Goal: Task Accomplishment & Management: Use online tool/utility

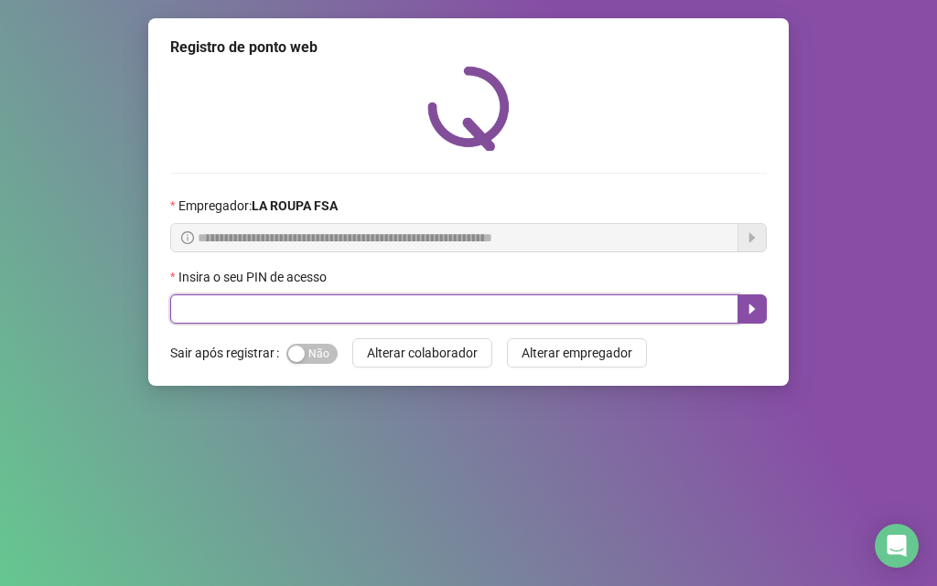
click at [338, 309] on input "text" at bounding box center [454, 309] width 568 height 29
type input "*****"
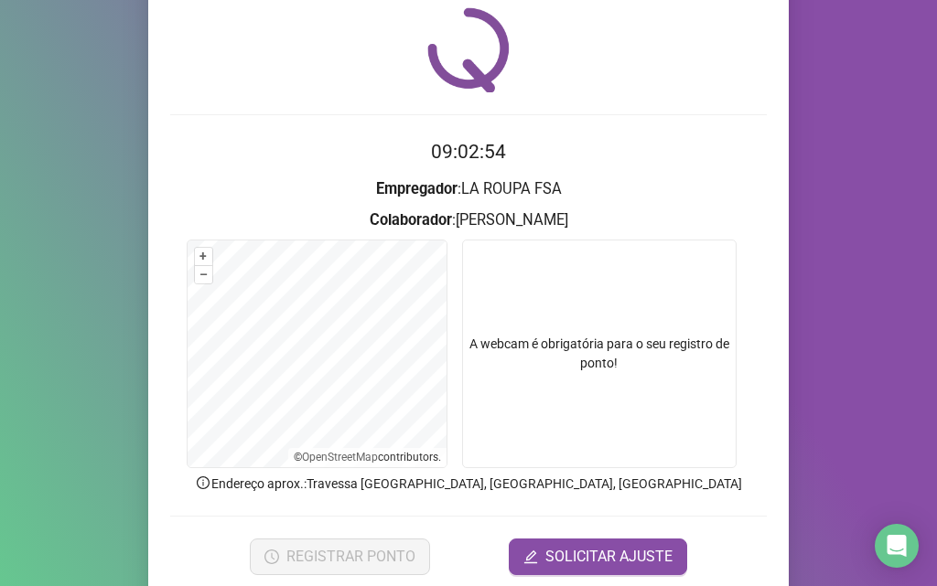
scroll to position [128, 0]
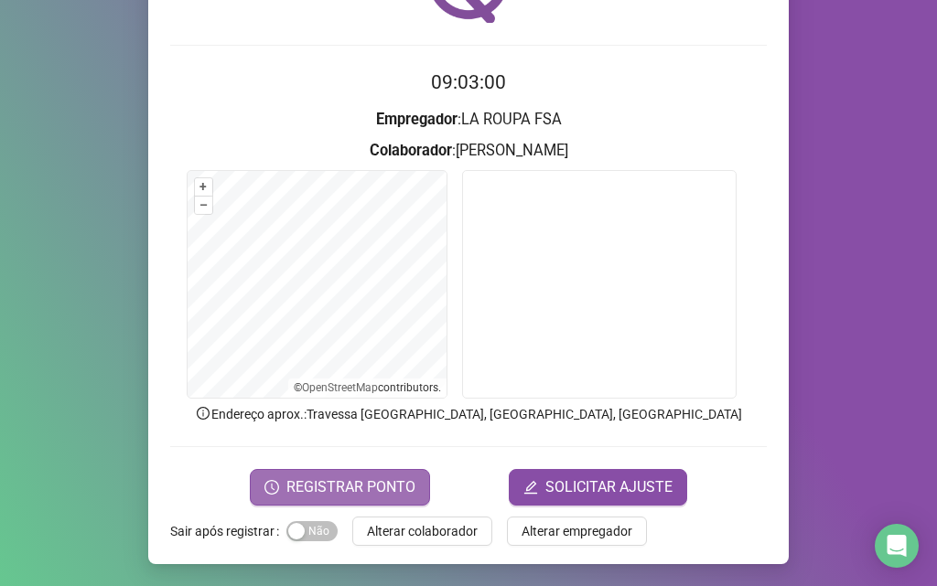
click at [392, 484] on span "REGISTRAR PONTO" at bounding box center [350, 488] width 129 height 22
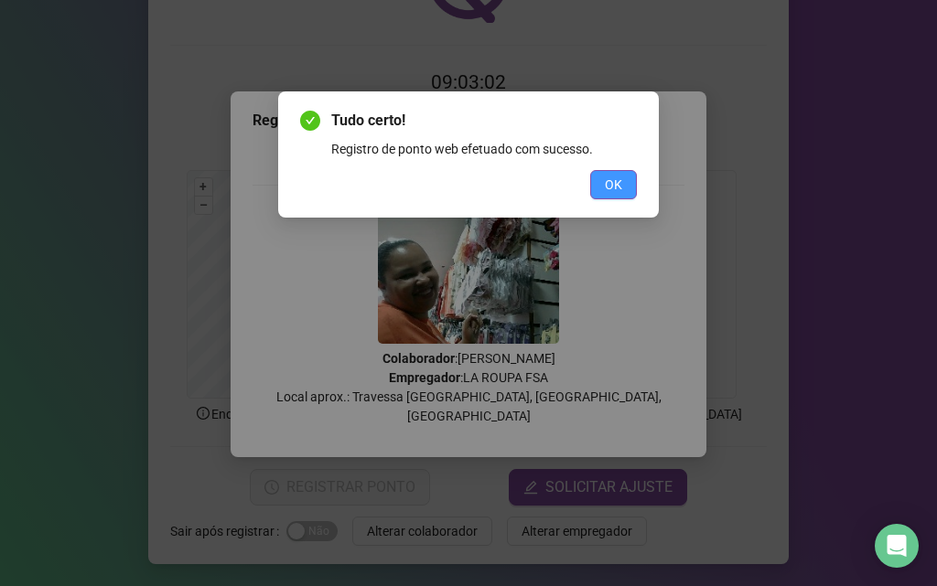
click at [610, 179] on span "OK" at bounding box center [613, 185] width 17 height 20
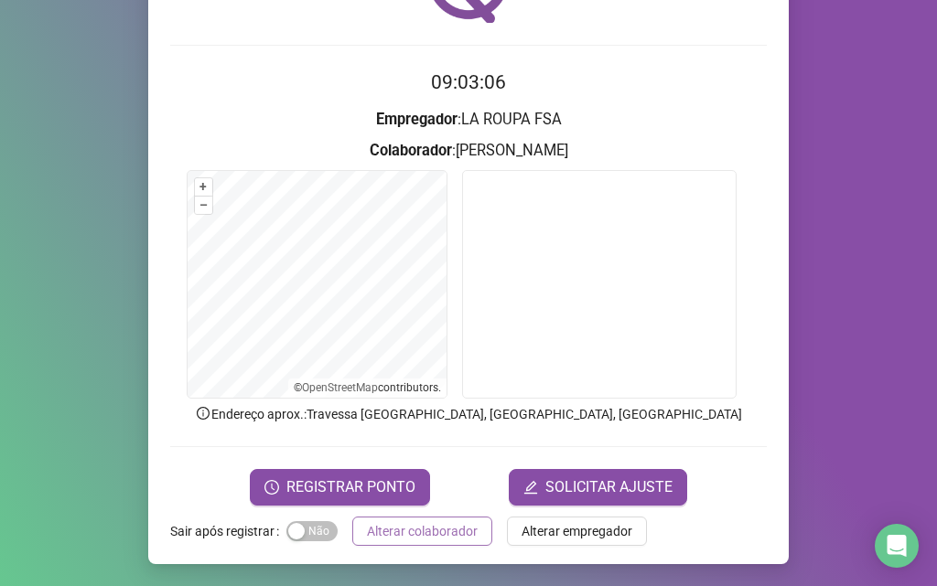
click at [427, 532] on span "Alterar colaborador" at bounding box center [422, 531] width 111 height 20
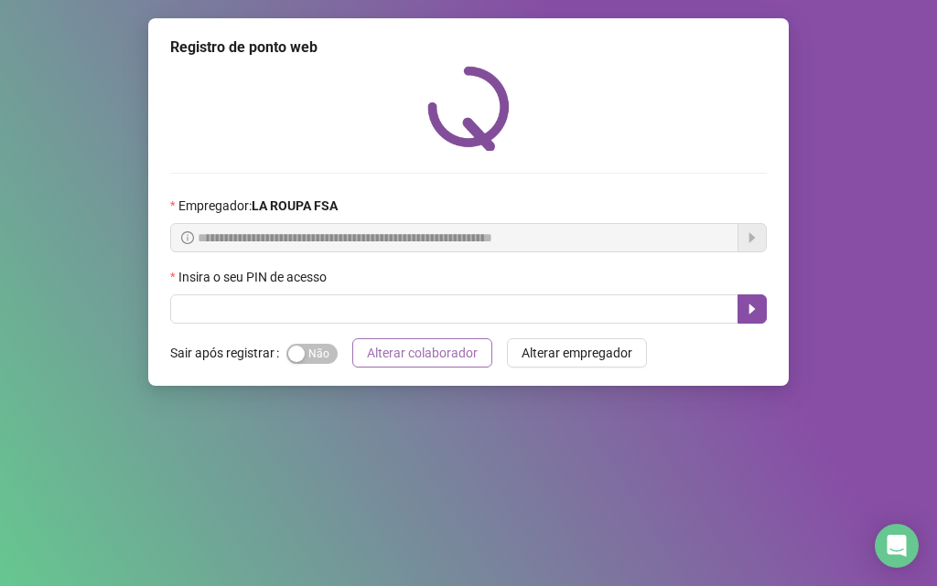
scroll to position [0, 0]
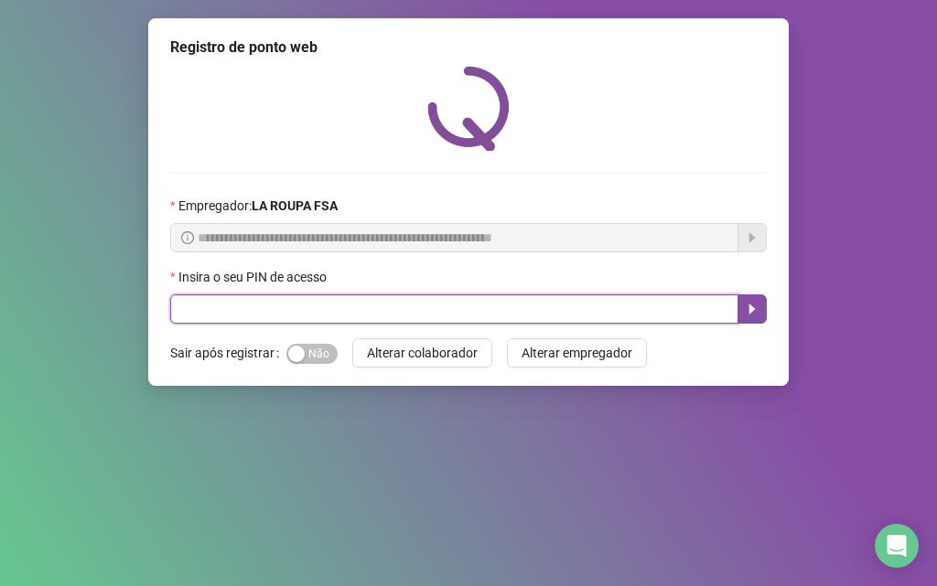
click at [357, 306] on input "text" at bounding box center [454, 309] width 568 height 29
type input "*****"
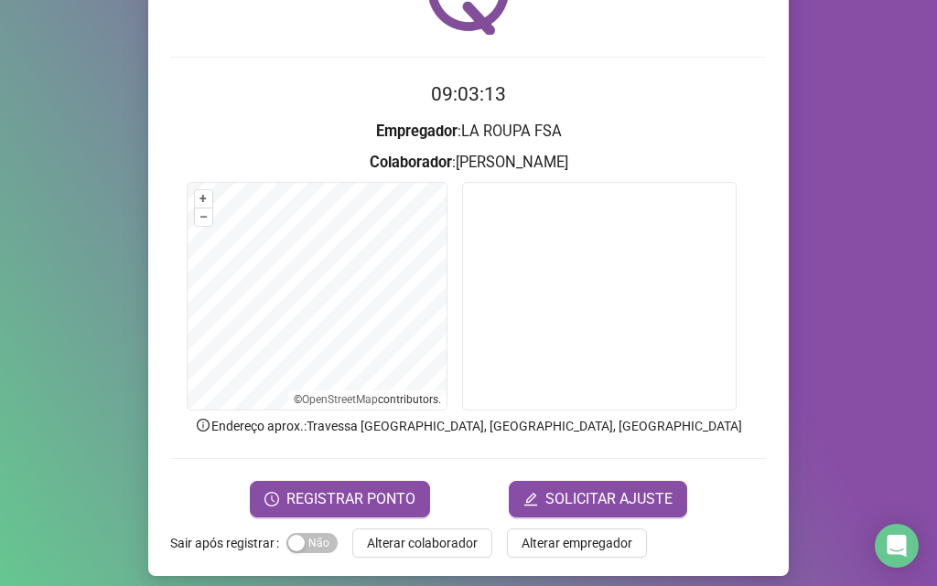
scroll to position [128, 0]
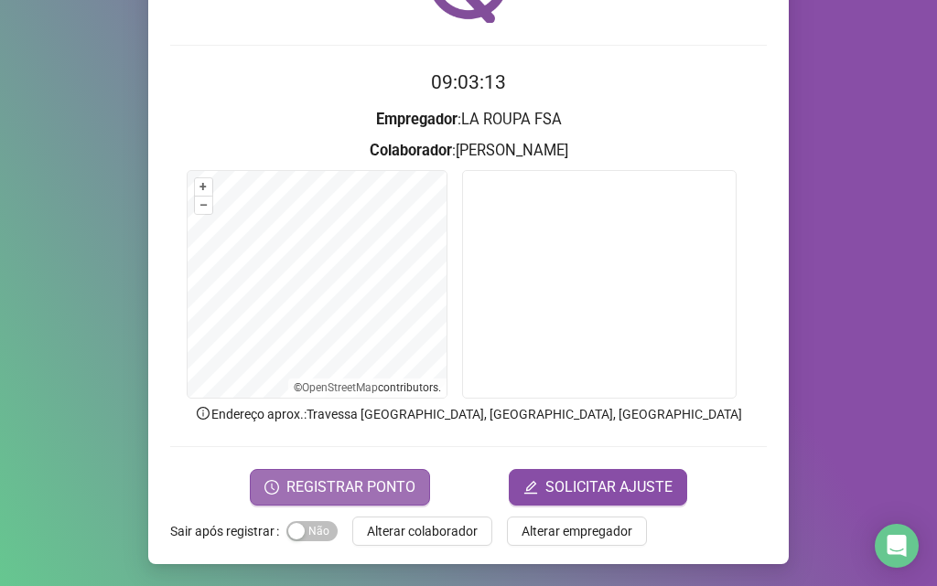
click at [361, 478] on span "REGISTRAR PONTO" at bounding box center [350, 488] width 129 height 22
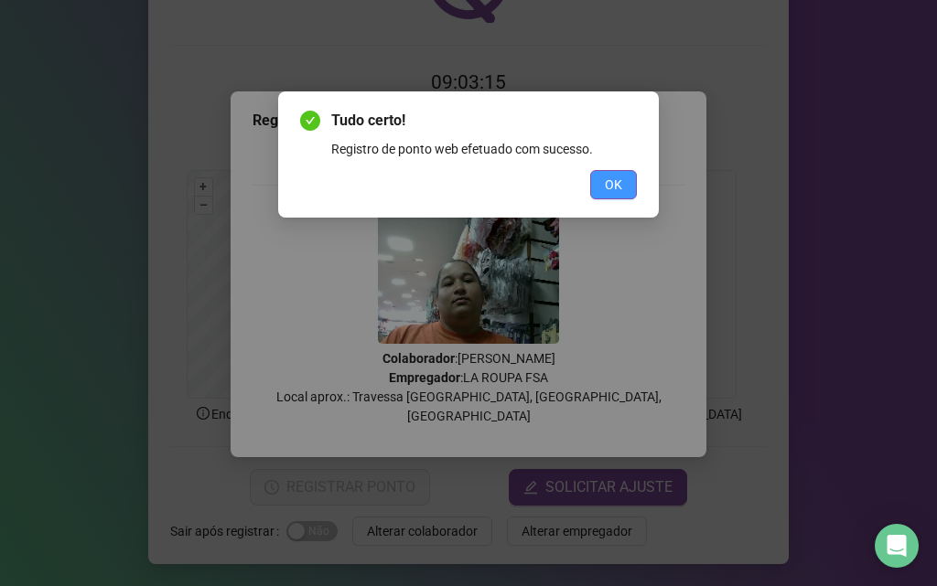
click at [608, 186] on span "OK" at bounding box center [613, 185] width 17 height 20
